Goal: Task Accomplishment & Management: Manage account settings

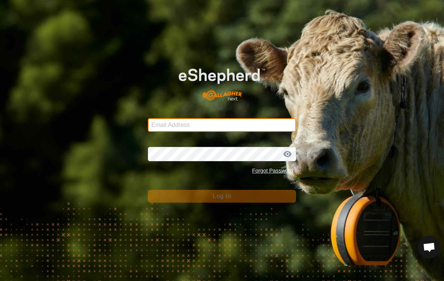
click at [176, 123] on input "Email Address" at bounding box center [222, 125] width 148 height 14
type input "[EMAIL_ADDRESS][DOMAIN_NAME]"
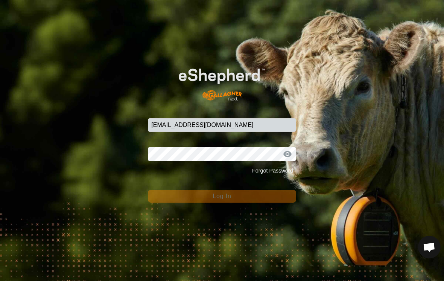
click at [222, 196] on button "Log In" at bounding box center [222, 196] width 148 height 13
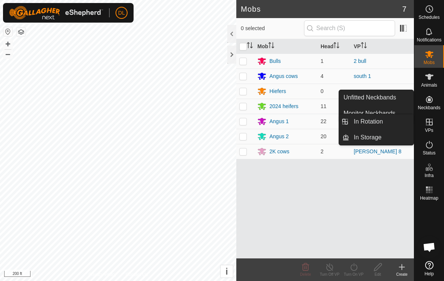
click at [433, 124] on icon at bounding box center [429, 121] width 9 height 9
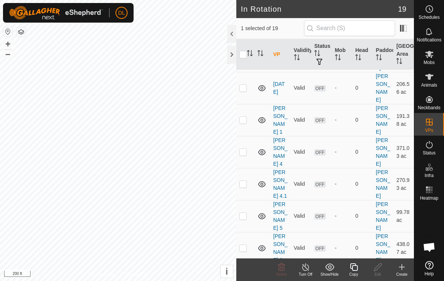
scroll to position [234, 0]
click at [354, 268] on icon at bounding box center [353, 266] width 9 height 9
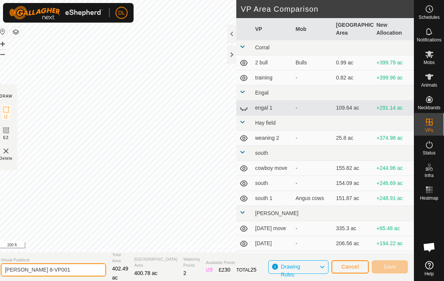
drag, startPoint x: 55, startPoint y: 270, endPoint x: 55, endPoint y: 296, distance: 26.0
click at [55, 270] on html "DL Schedules Notifications Mobs Animals Neckbands VPs Status Infra Heatmap Help…" at bounding box center [222, 140] width 444 height 281
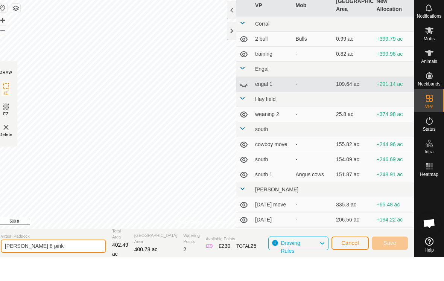
type input "[PERSON_NAME] 8 pink"
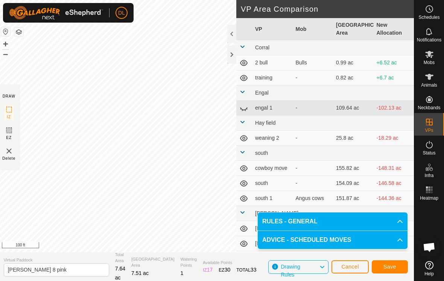
click at [395, 266] on span "Save" at bounding box center [389, 266] width 13 height 6
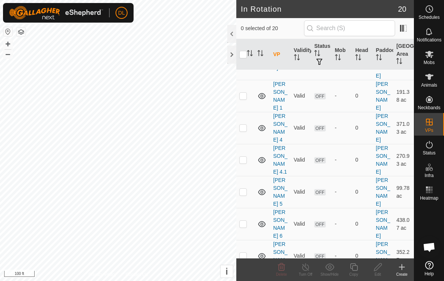
scroll to position [258, 0]
click at [432, 82] on es-animals-svg-icon at bounding box center [429, 77] width 14 height 12
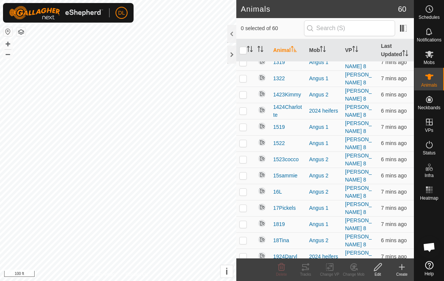
scroll to position [121, 0]
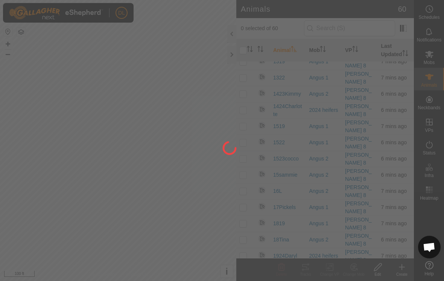
click at [242, 177] on div at bounding box center [222, 140] width 444 height 281
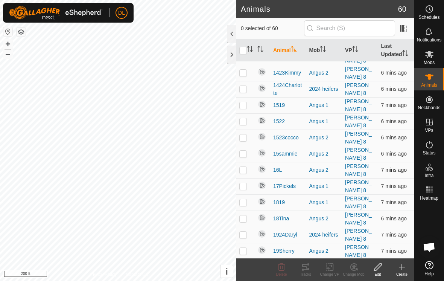
scroll to position [141, 0]
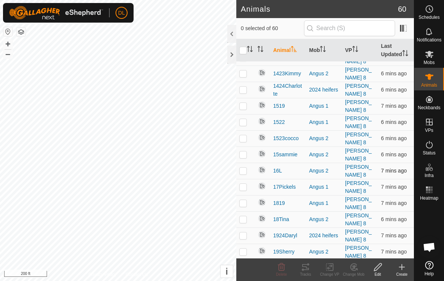
click at [242, 167] on p-checkbox at bounding box center [243, 170] width 8 height 6
checkbox input "true"
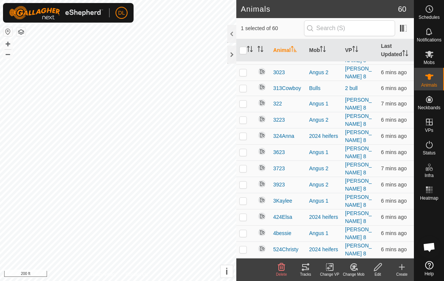
scroll to position [657, 0]
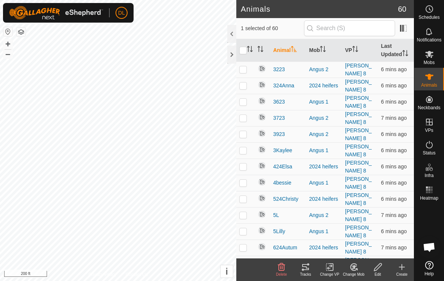
click at [242, 260] on p-checkbox at bounding box center [243, 263] width 8 height 6
checkbox input "true"
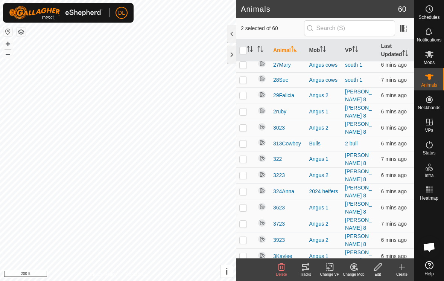
scroll to position [552, 0]
click at [243, 220] on p-checkbox at bounding box center [243, 223] width 8 height 6
checkbox input "true"
click at [331, 272] on div "Change VP" at bounding box center [329, 274] width 24 height 6
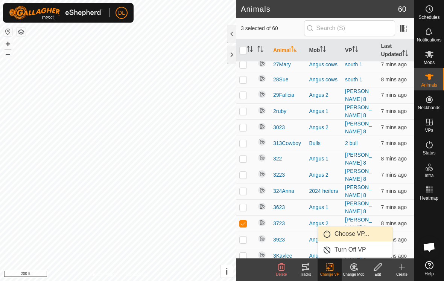
click at [342, 232] on link "Choose VP..." at bounding box center [355, 233] width 74 height 15
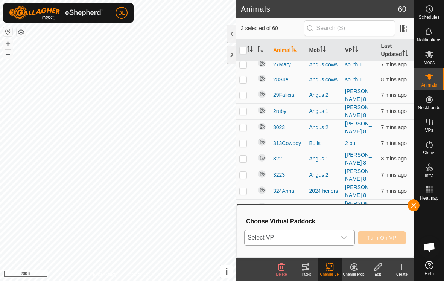
click at [319, 238] on span "Select VP" at bounding box center [290, 237] width 92 height 15
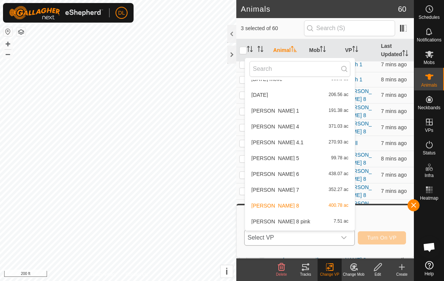
scroll to position [217, 0]
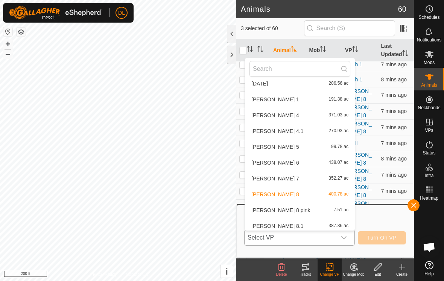
click at [280, 210] on li "[PERSON_NAME] 8 pink 7.51 ac" at bounding box center [300, 209] width 110 height 15
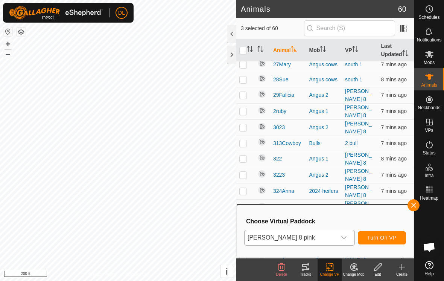
click at [387, 237] on span "Turn On VP" at bounding box center [381, 237] width 29 height 6
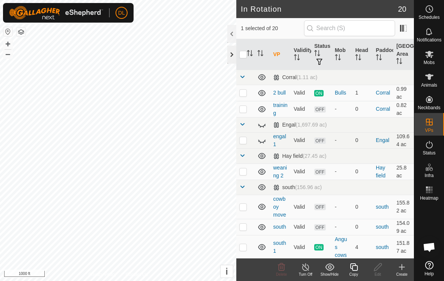
checkbox input "true"
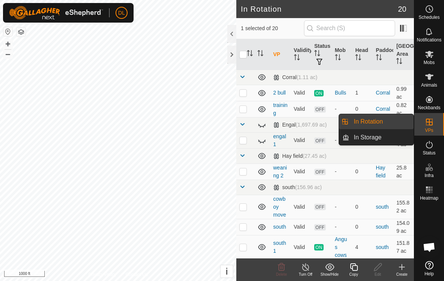
click at [433, 124] on icon at bounding box center [429, 121] width 9 height 9
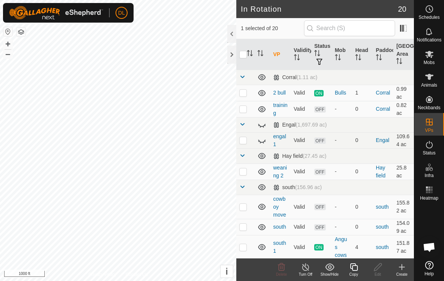
click at [354, 272] on div "Copy" at bounding box center [354, 274] width 24 height 6
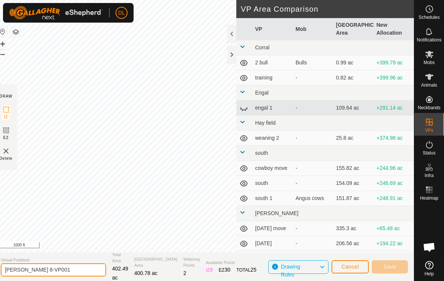
drag, startPoint x: 55, startPoint y: 271, endPoint x: 55, endPoint y: 297, distance: 26.0
click at [55, 271] on html "DL Schedules Notifications Mobs Animals Neckbands VPs Status Infra Heatmap Help…" at bounding box center [222, 140] width 444 height 281
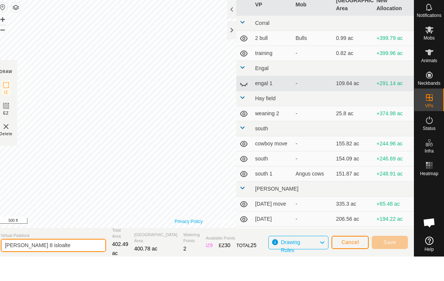
type input "[PERSON_NAME] 8 isloalte"
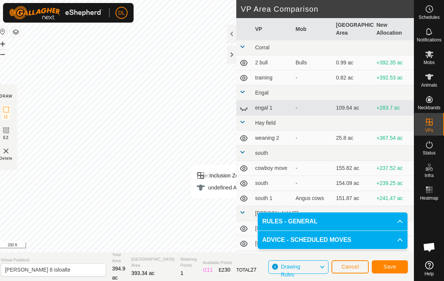
click at [398, 269] on button "Save" at bounding box center [390, 266] width 36 height 13
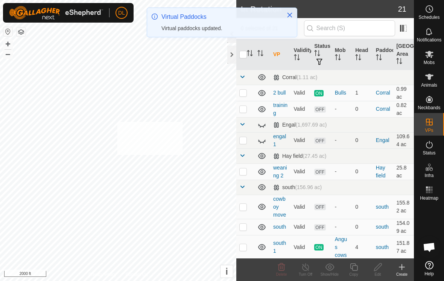
checkbox input "true"
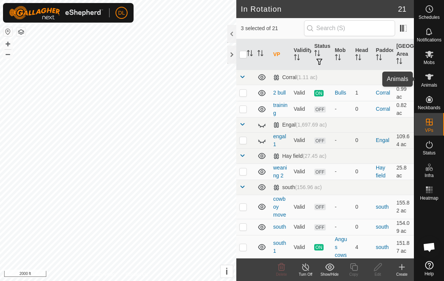
click at [430, 83] on span "Animals" at bounding box center [429, 85] width 16 height 5
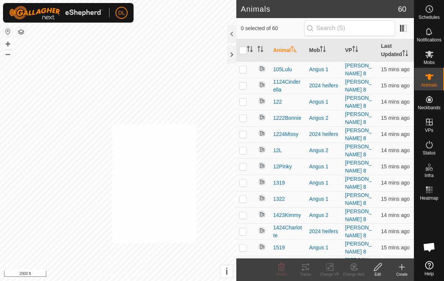
checkbox input "true"
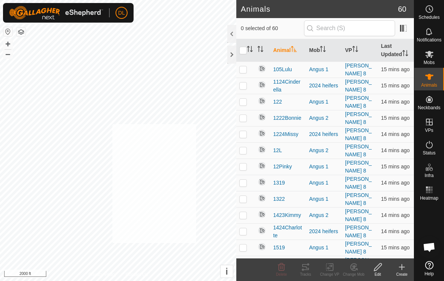
checkbox input "true"
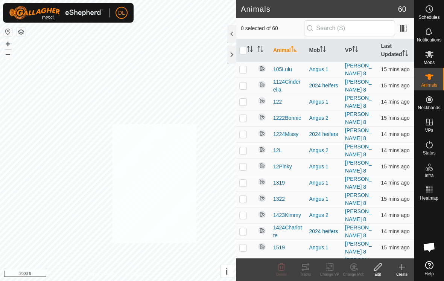
checkbox input "true"
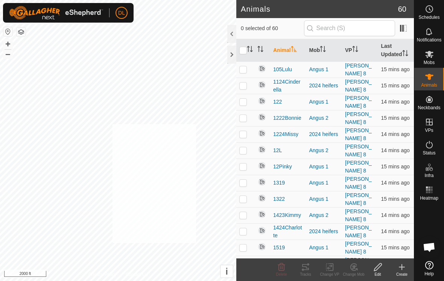
checkbox input "true"
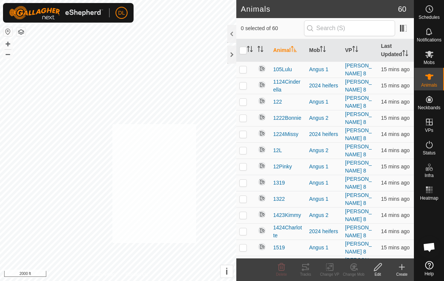
checkbox input "true"
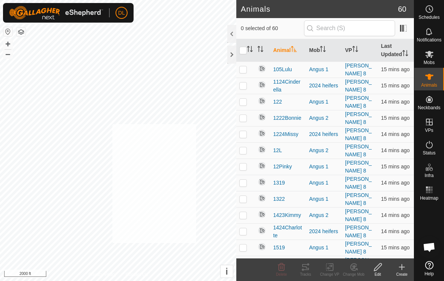
checkbox input "true"
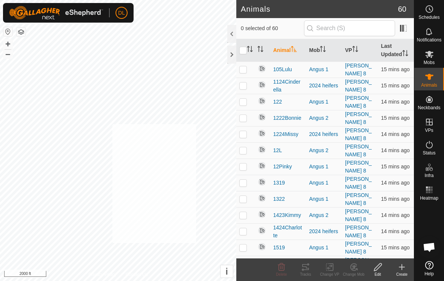
checkbox input "true"
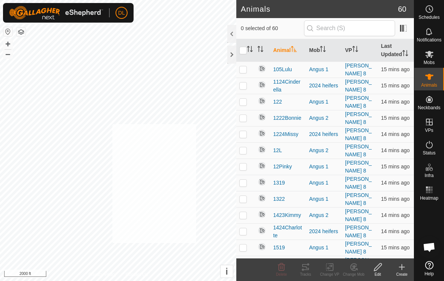
checkbox input "true"
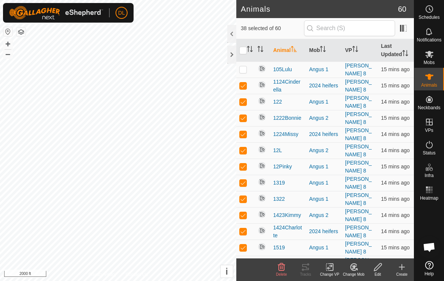
click at [331, 270] on icon at bounding box center [329, 266] width 9 height 9
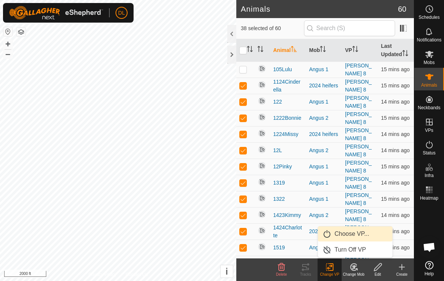
click at [340, 238] on link "Choose VP..." at bounding box center [355, 233] width 74 height 15
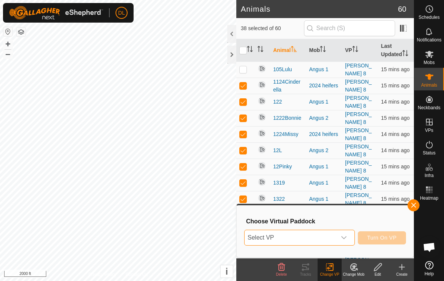
click at [335, 243] on span "Select VP" at bounding box center [290, 237] width 92 height 15
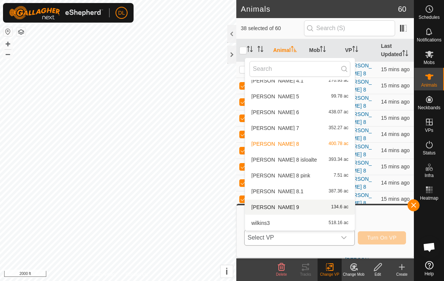
scroll to position [267, 0]
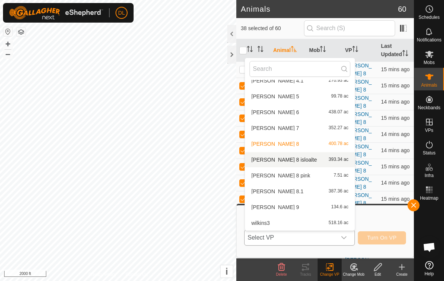
click at [284, 160] on li "[PERSON_NAME] 8 isloalte 393.34 ac" at bounding box center [300, 159] width 110 height 15
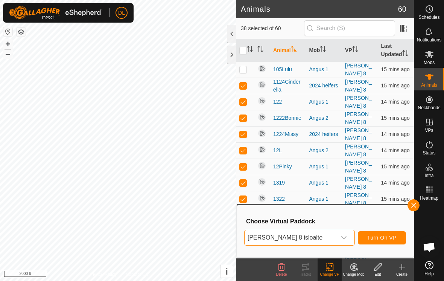
click at [382, 241] on button "Turn On VP" at bounding box center [382, 237] width 48 height 13
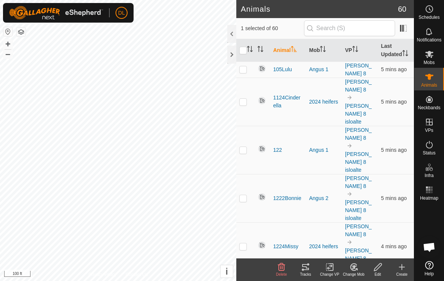
click at [326, 270] on icon at bounding box center [329, 266] width 9 height 9
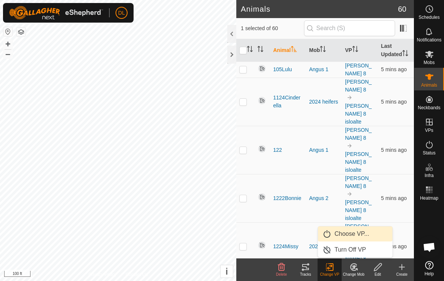
click at [337, 238] on link "Choose VP..." at bounding box center [355, 233] width 74 height 15
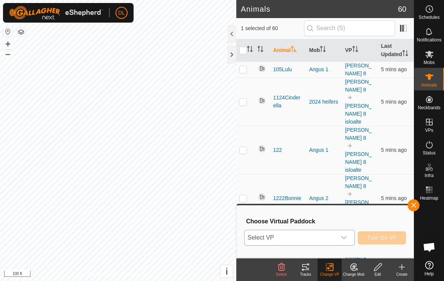
click at [336, 238] on div "dropdown trigger" at bounding box center [343, 237] width 15 height 15
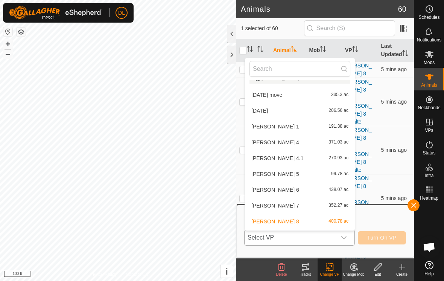
scroll to position [225, 0]
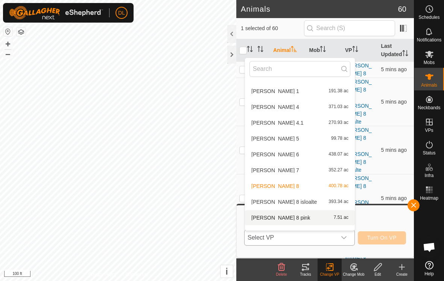
click at [280, 217] on li "[PERSON_NAME] 8 pink 7.51 ac" at bounding box center [300, 217] width 110 height 15
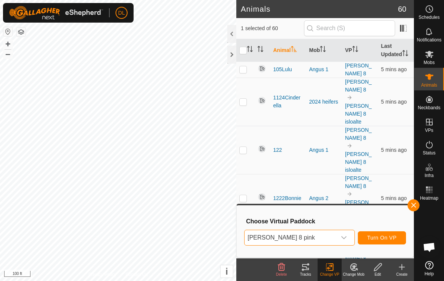
click at [389, 240] on span "Turn On VP" at bounding box center [381, 237] width 29 height 6
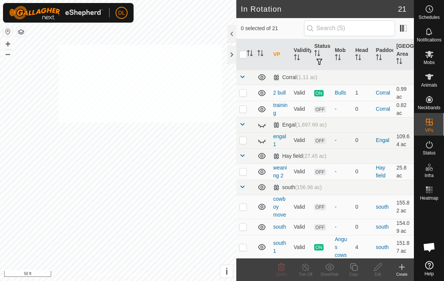
checkbox input "true"
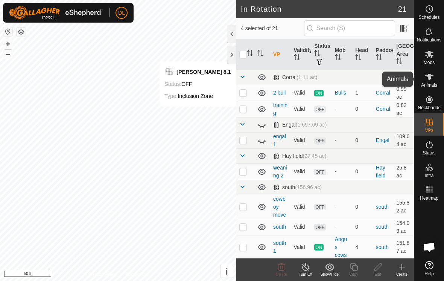
click at [429, 85] on span "Animals" at bounding box center [429, 85] width 16 height 5
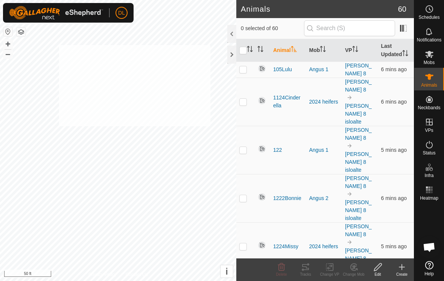
checkbox input "true"
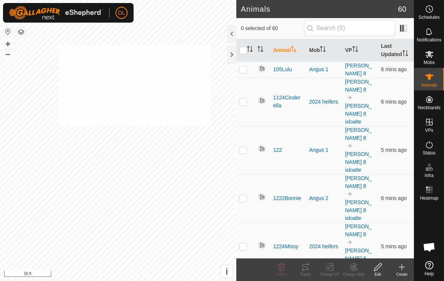
checkbox input "true"
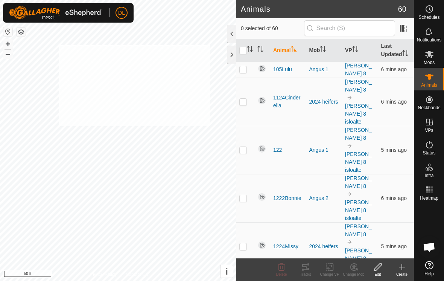
checkbox input "true"
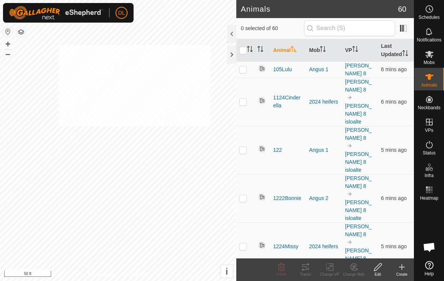
checkbox input "true"
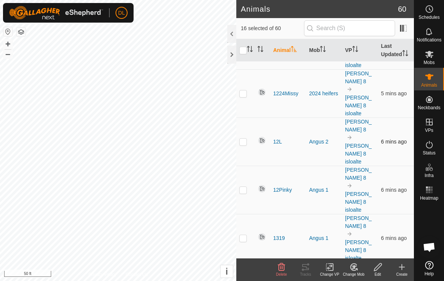
scroll to position [260, 0]
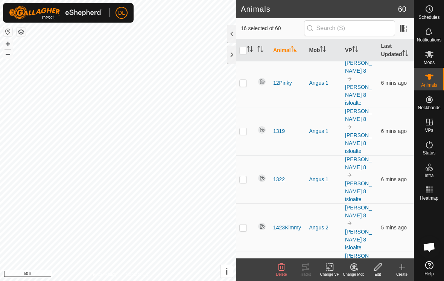
checkbox input "false"
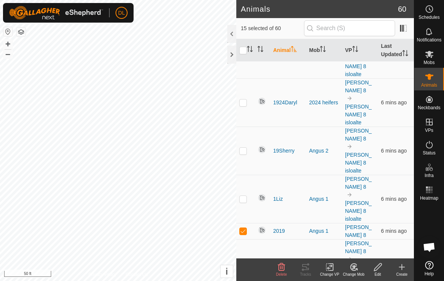
scroll to position [812, 0]
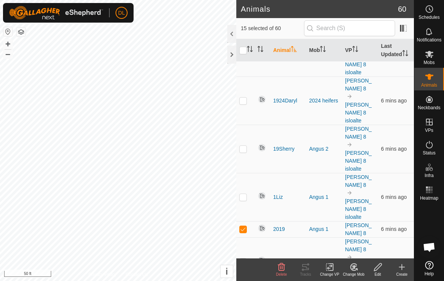
checkbox input "false"
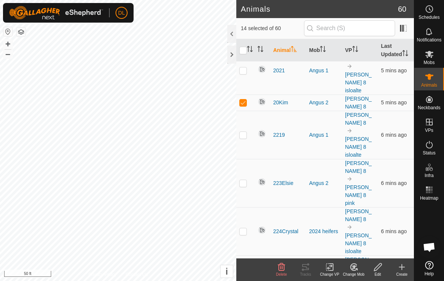
scroll to position [1005, 0]
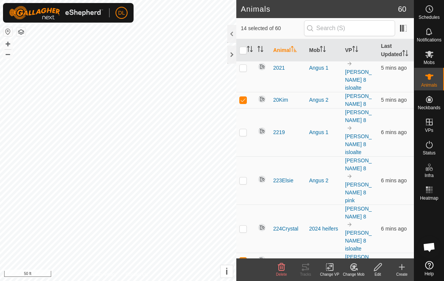
checkbox input "false"
click at [329, 270] on rect at bounding box center [329, 266] width 7 height 7
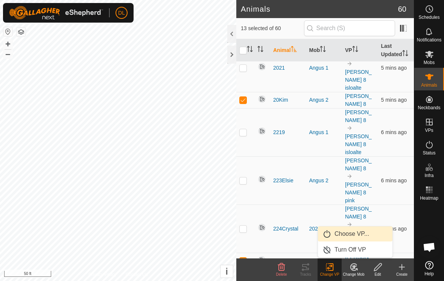
click at [349, 237] on link "Choose VP..." at bounding box center [355, 233] width 74 height 15
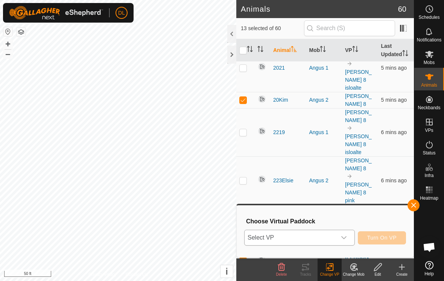
click at [348, 238] on div "dropdown trigger" at bounding box center [343, 237] width 15 height 15
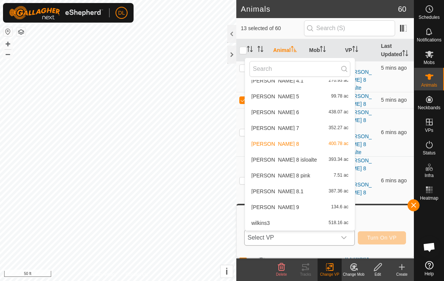
scroll to position [267, 0]
click at [280, 161] on li "[PERSON_NAME] 8 isloalte 393.34 ac" at bounding box center [300, 159] width 110 height 15
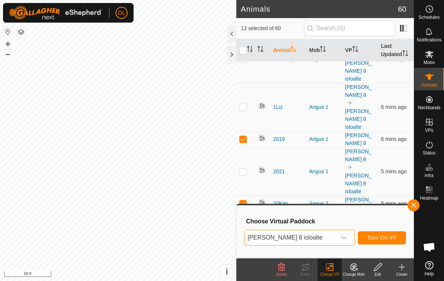
scroll to position [905, 0]
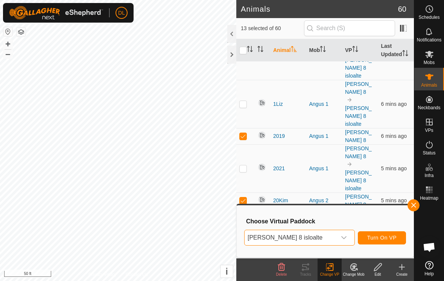
checkbox input "false"
click at [294, 237] on span "Select VP" at bounding box center [290, 237] width 92 height 15
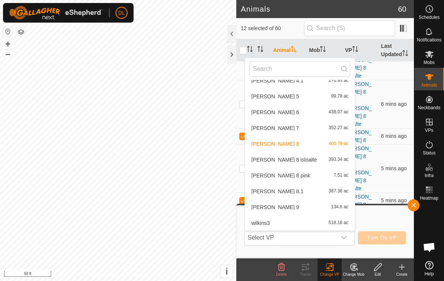
scroll to position [267, 0]
click at [285, 161] on li "[PERSON_NAME] 8 isloalte 393.34 ac" at bounding box center [300, 159] width 110 height 15
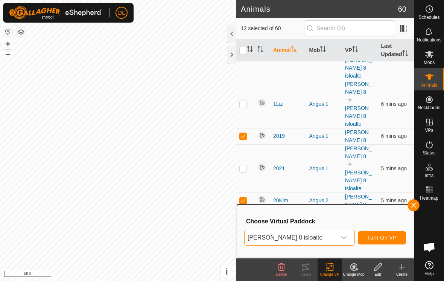
click at [375, 236] on span "Turn On VP" at bounding box center [381, 237] width 29 height 6
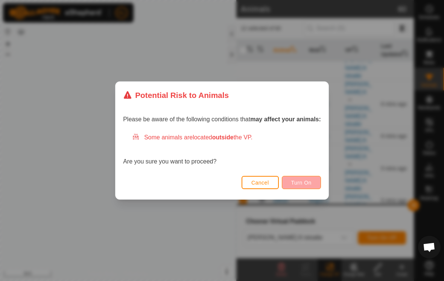
click at [297, 184] on span "Turn On" at bounding box center [301, 182] width 20 height 6
